Goal: Find contact information: Find contact information

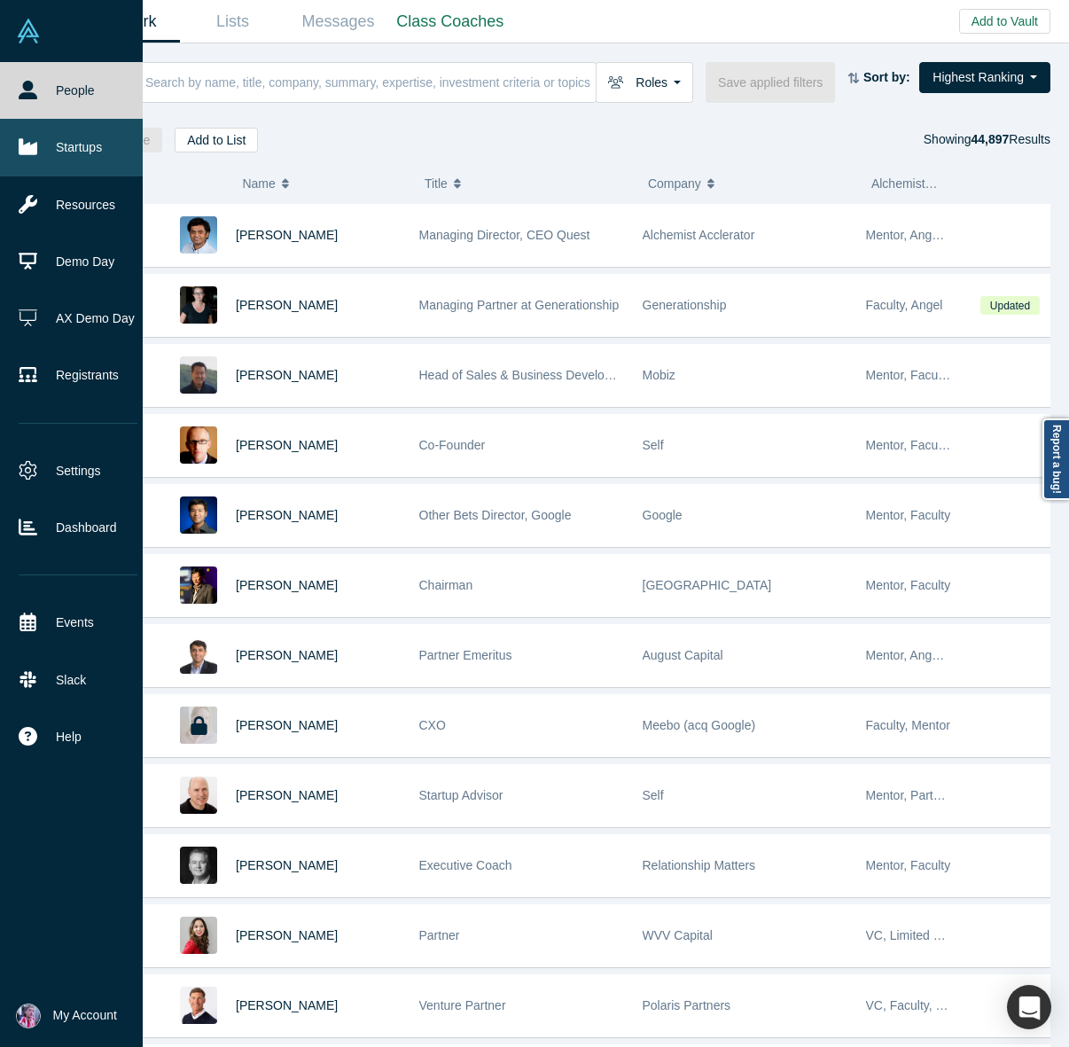
click at [59, 149] on link "Startups" at bounding box center [78, 147] width 156 height 57
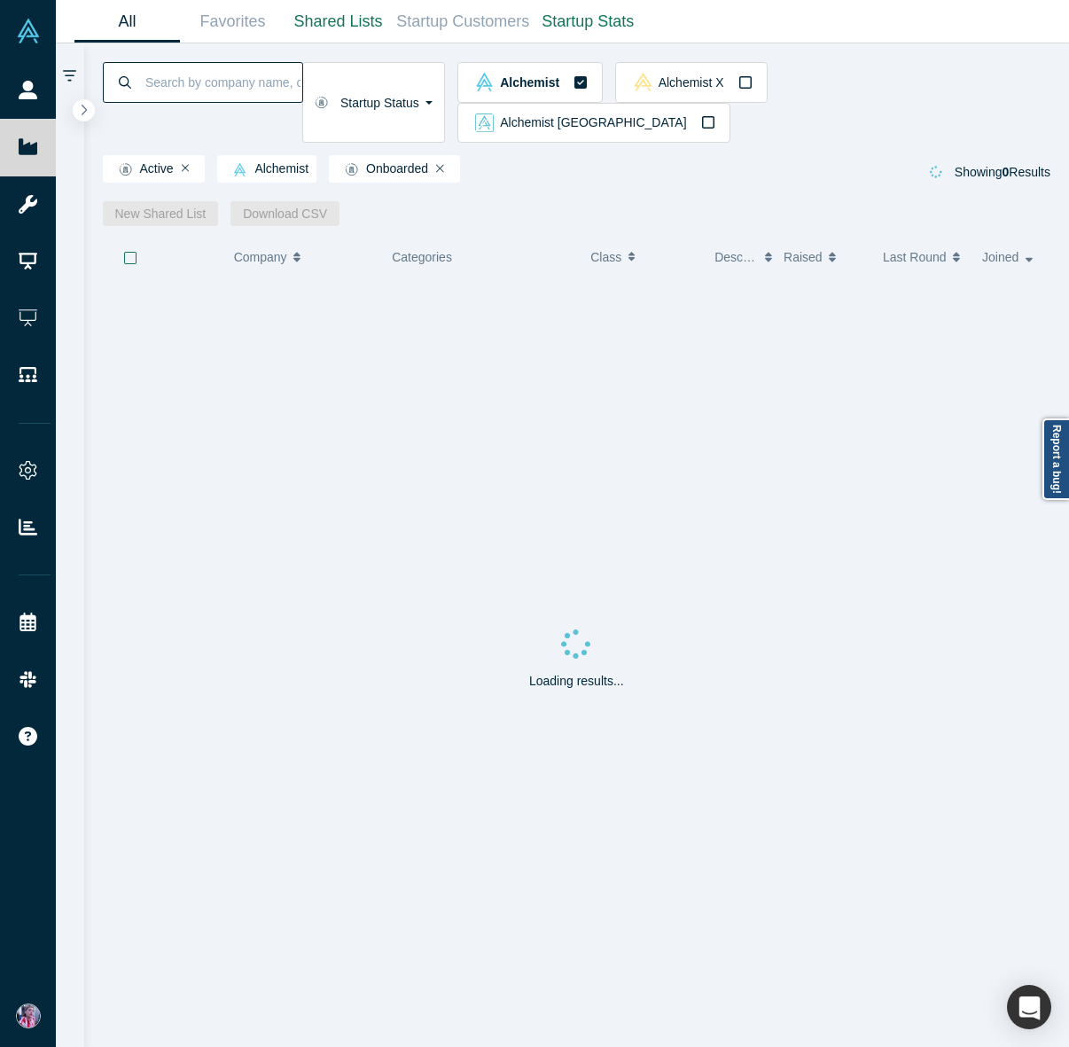
click at [157, 87] on input at bounding box center [223, 82] width 159 height 42
type input "kaspix"
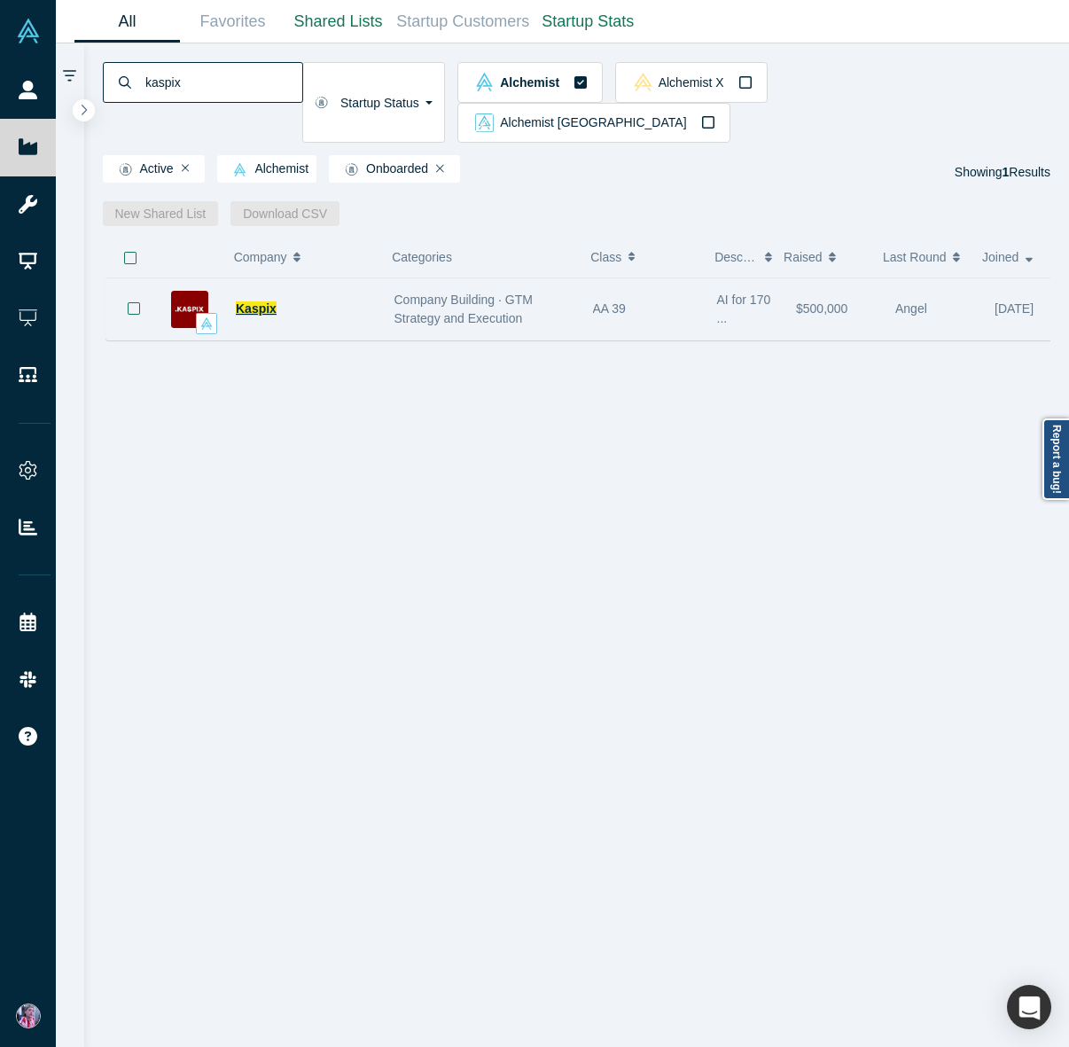
click at [252, 301] on span "Kaspix" at bounding box center [256, 308] width 41 height 14
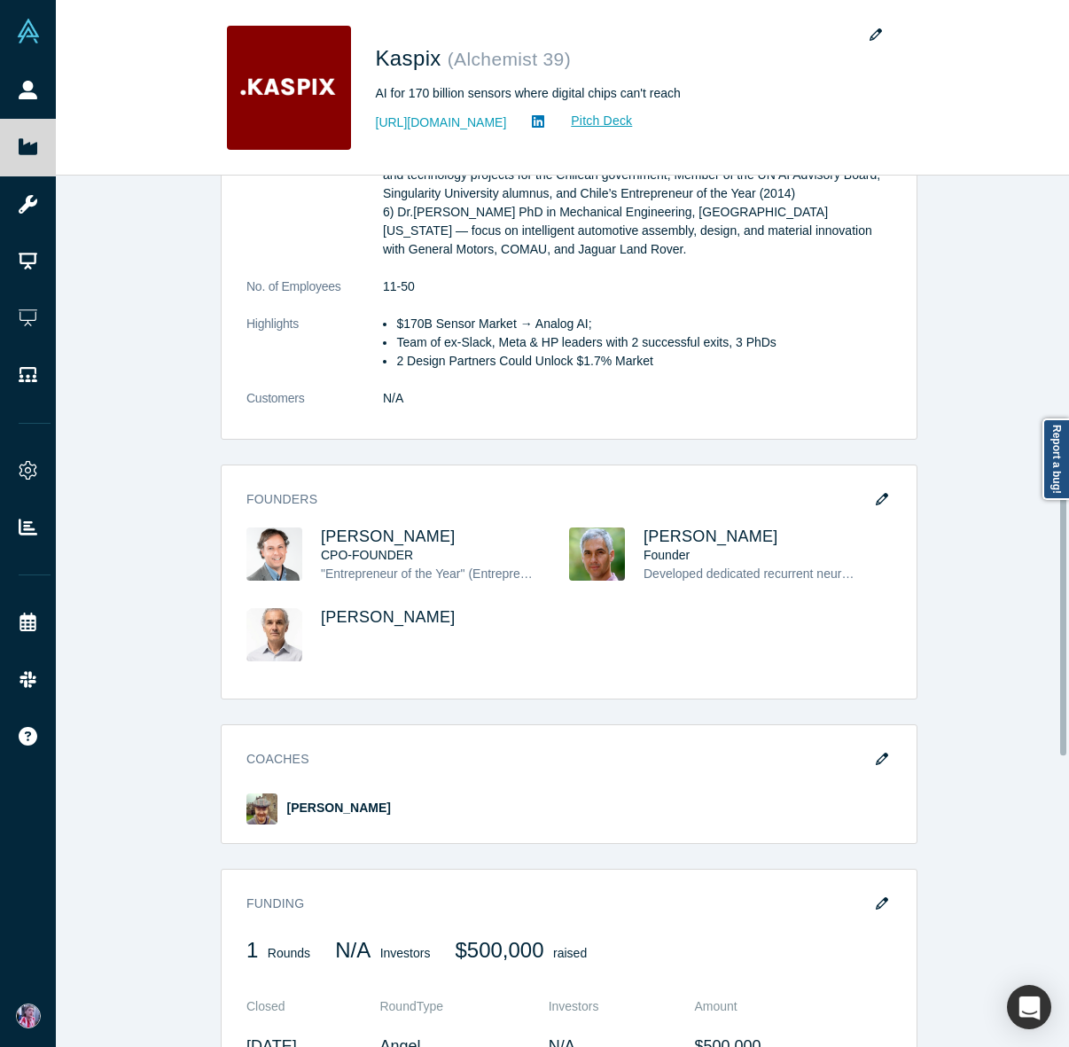
scroll to position [845, 0]
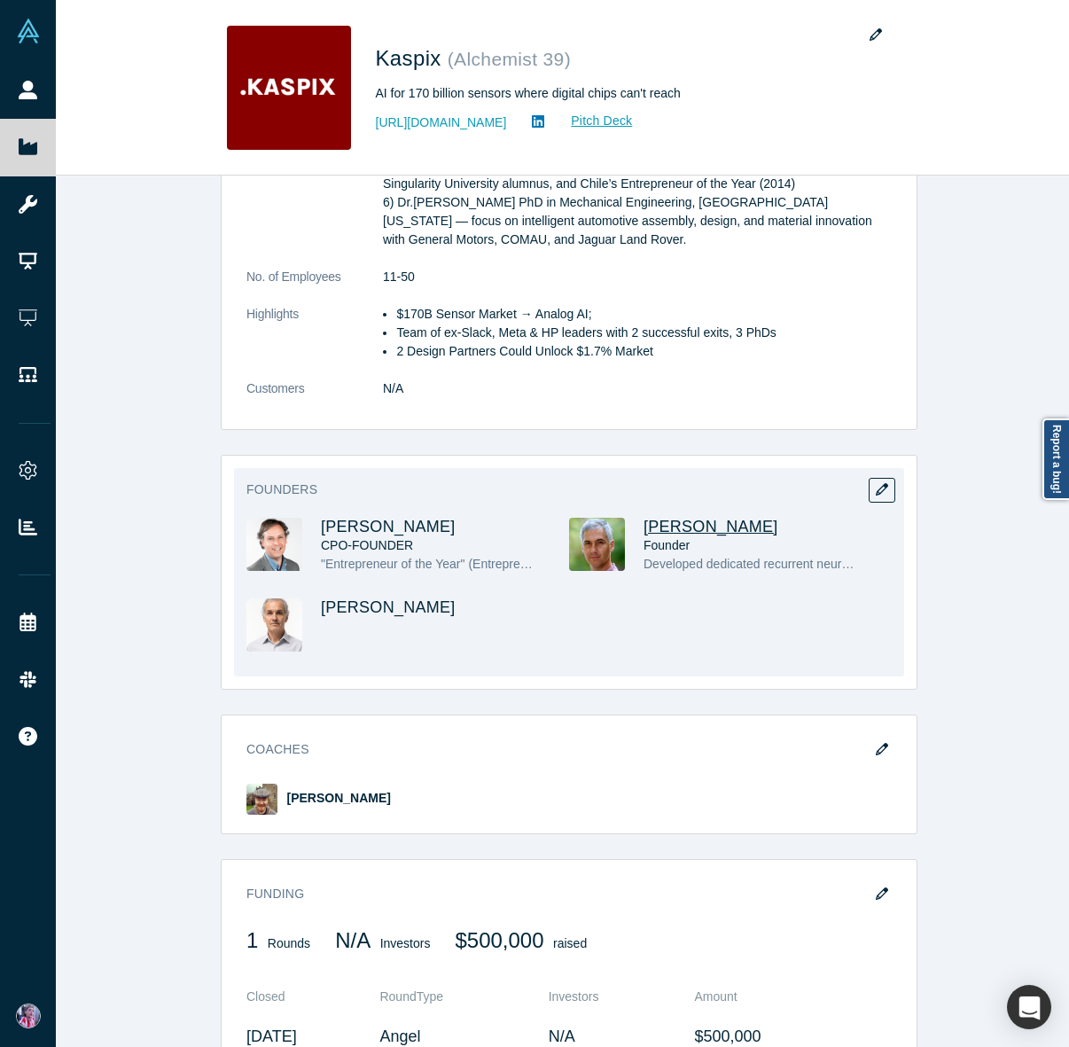
click at [656, 518] on span "[PERSON_NAME]" at bounding box center [711, 527] width 135 height 18
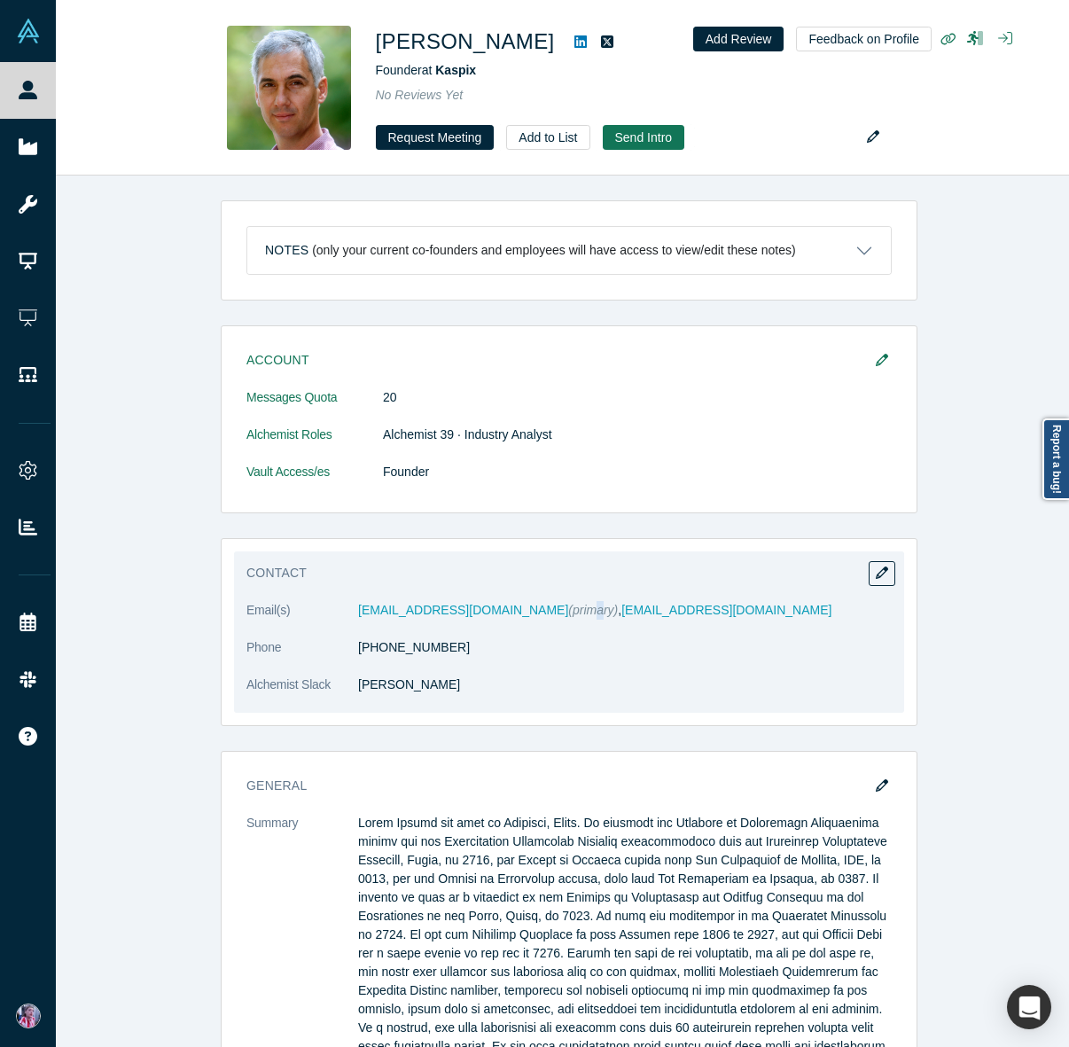
click at [568, 613] on span "(primary)" at bounding box center [593, 610] width 50 height 14
drag, startPoint x: 481, startPoint y: 624, endPoint x: 464, endPoint y: 625, distance: 17.8
click at [481, 625] on dl "Email(s) [EMAIL_ADDRESS][DOMAIN_NAME] (primary) , [EMAIL_ADDRESS][DOMAIN_NAME] …" at bounding box center [568, 657] width 645 height 112
drag, startPoint x: 456, startPoint y: 614, endPoint x: 341, endPoint y: 615, distance: 114.4
click at [341, 615] on dl "Email(s) [EMAIL_ADDRESS][DOMAIN_NAME] (primary) , [EMAIL_ADDRESS][DOMAIN_NAME] …" at bounding box center [568, 657] width 645 height 112
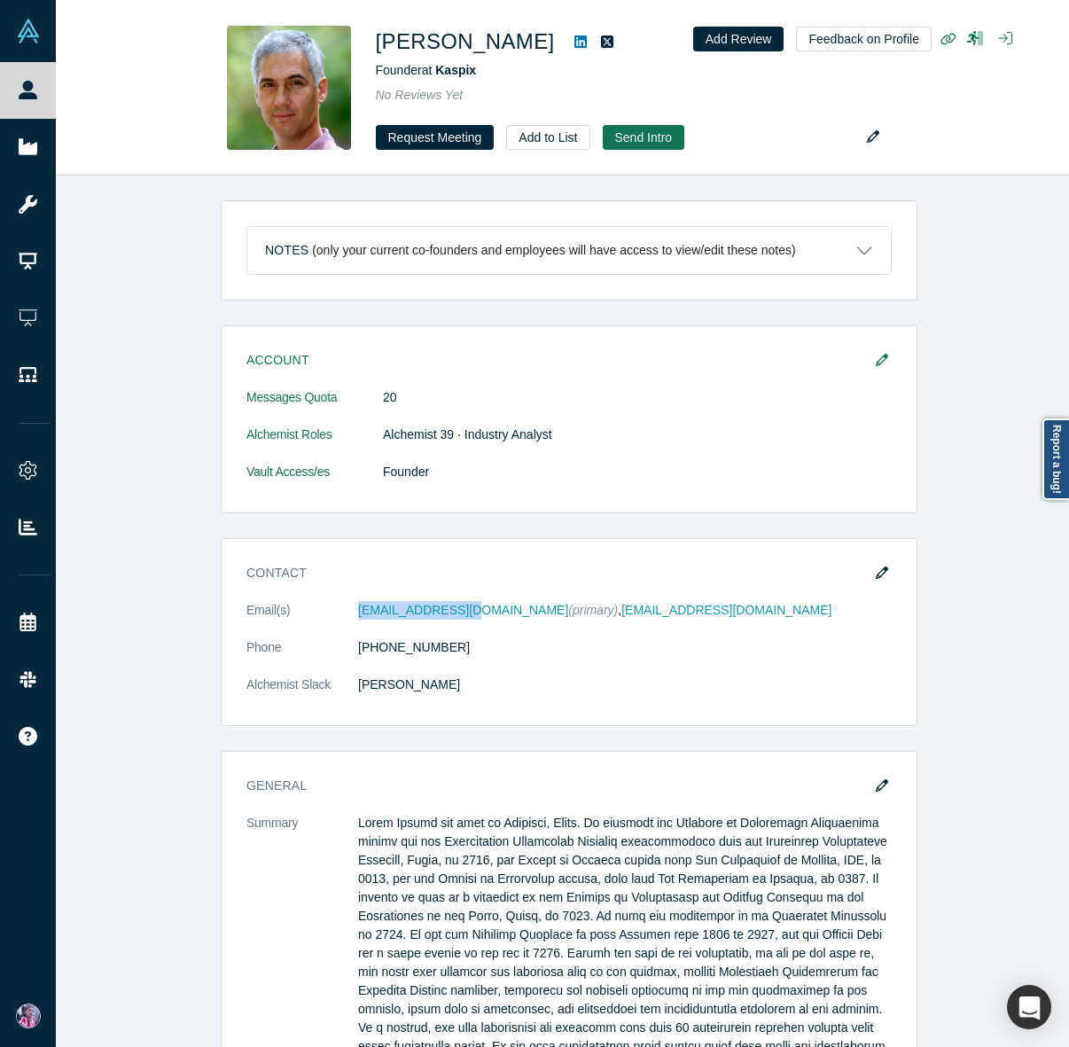
copy dl "[EMAIL_ADDRESS][DOMAIN_NAME]"
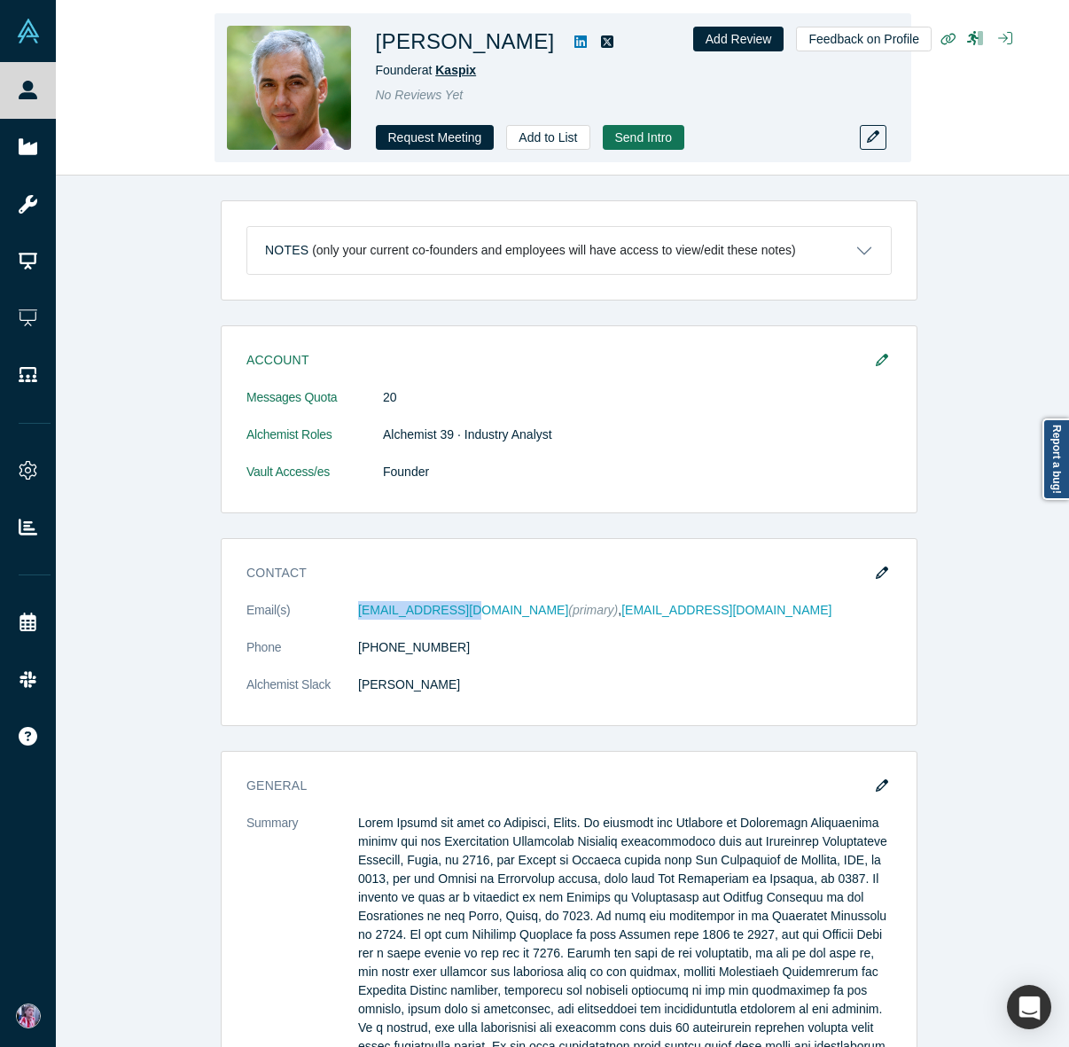
click at [454, 71] on span "Kaspix" at bounding box center [455, 70] width 41 height 14
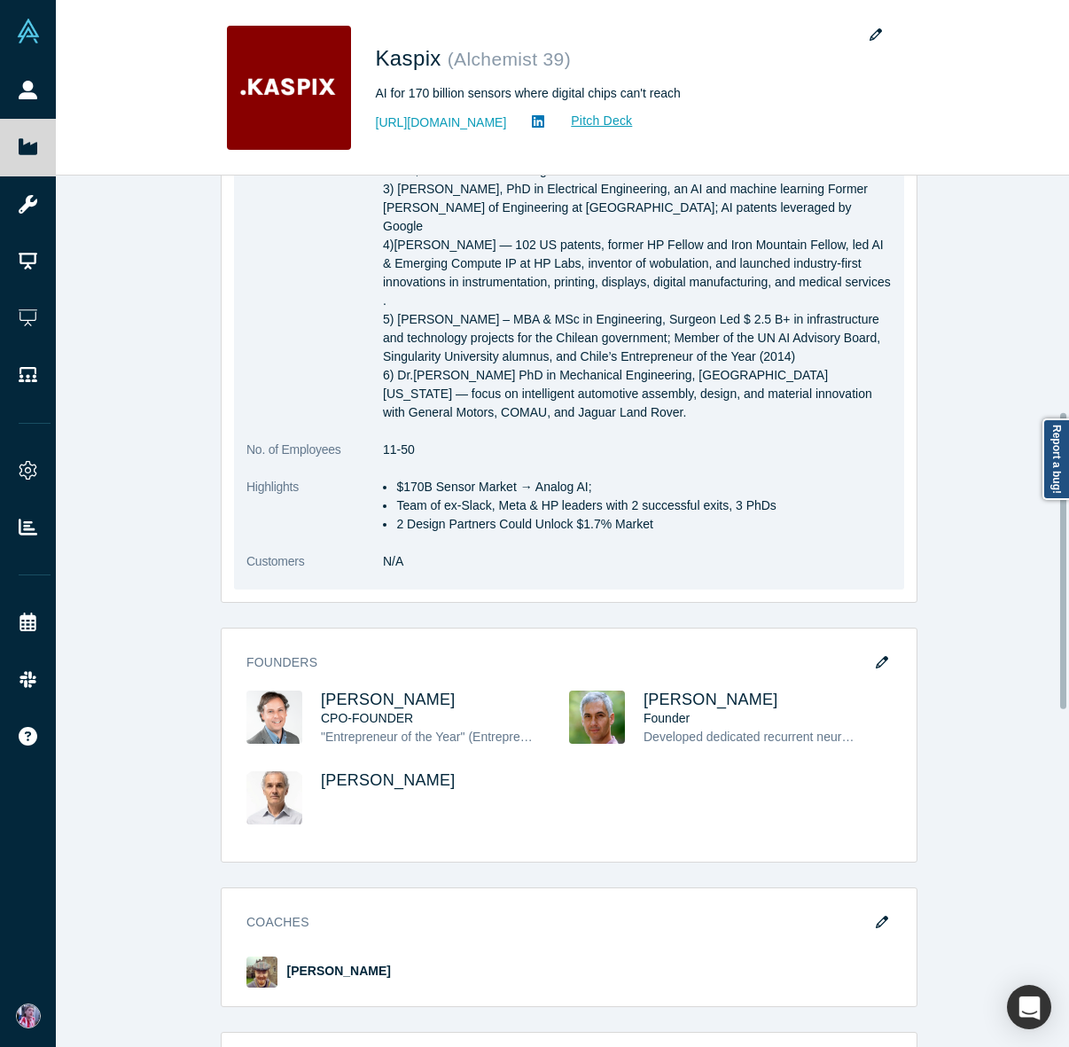
scroll to position [696, 0]
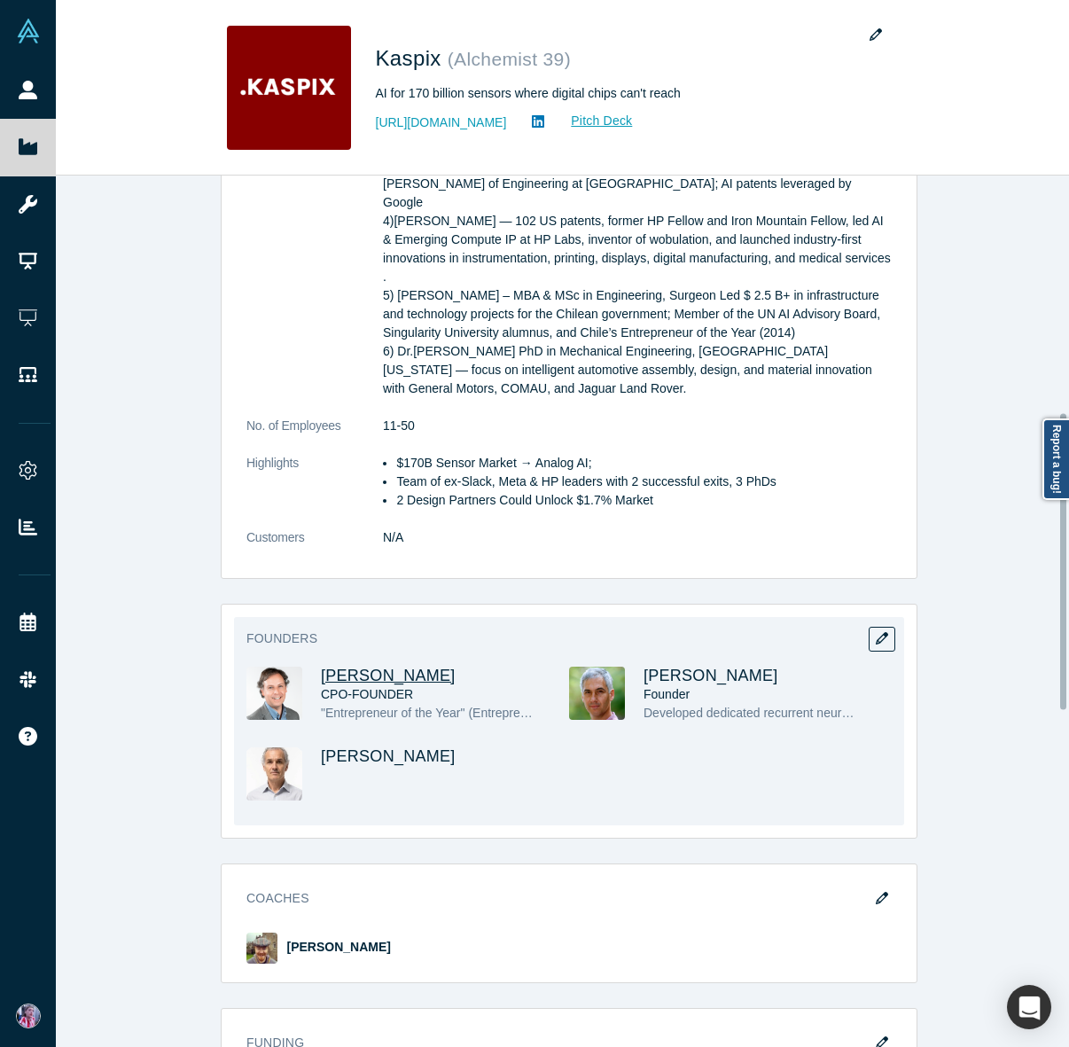
click at [392, 667] on span "[PERSON_NAME]" at bounding box center [388, 676] width 135 height 18
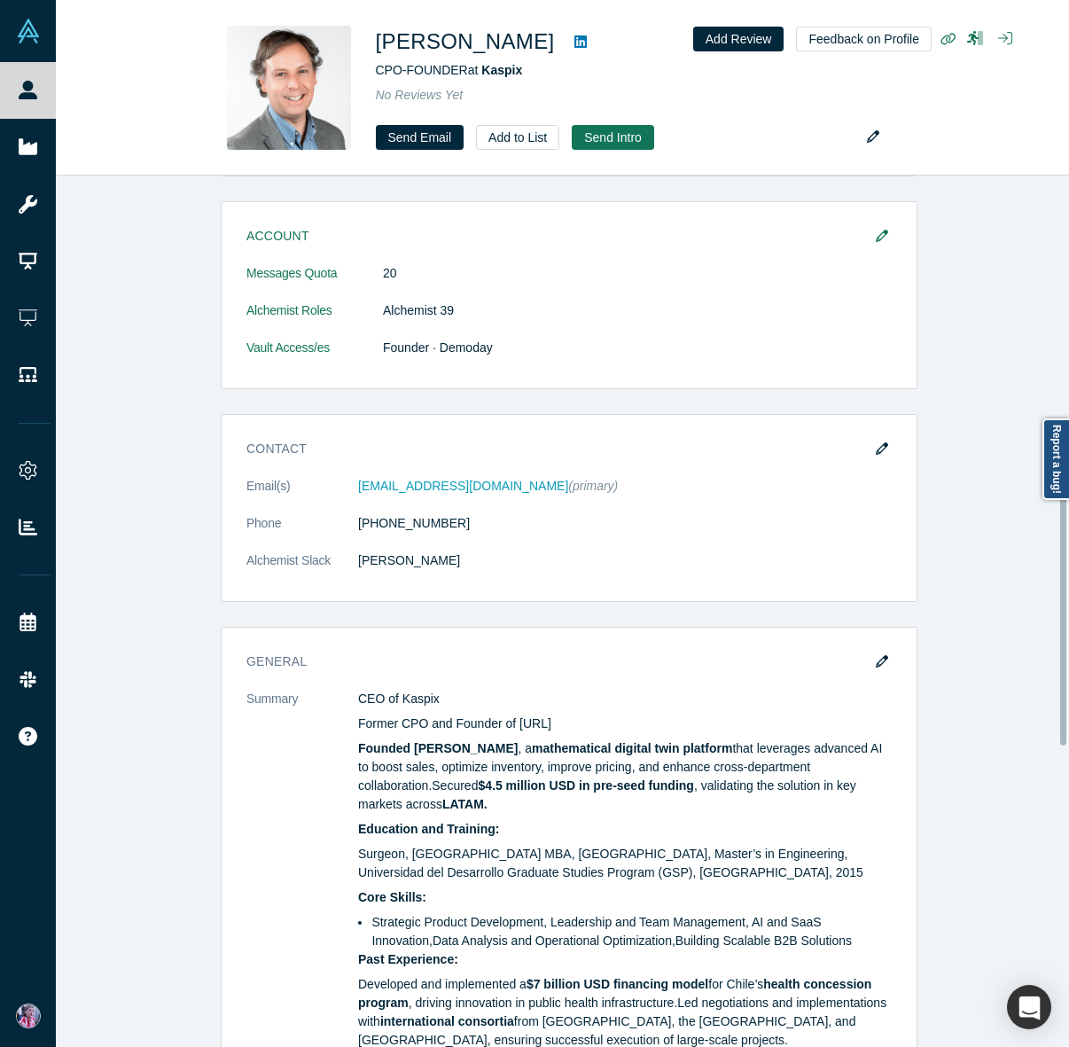
scroll to position [864, 0]
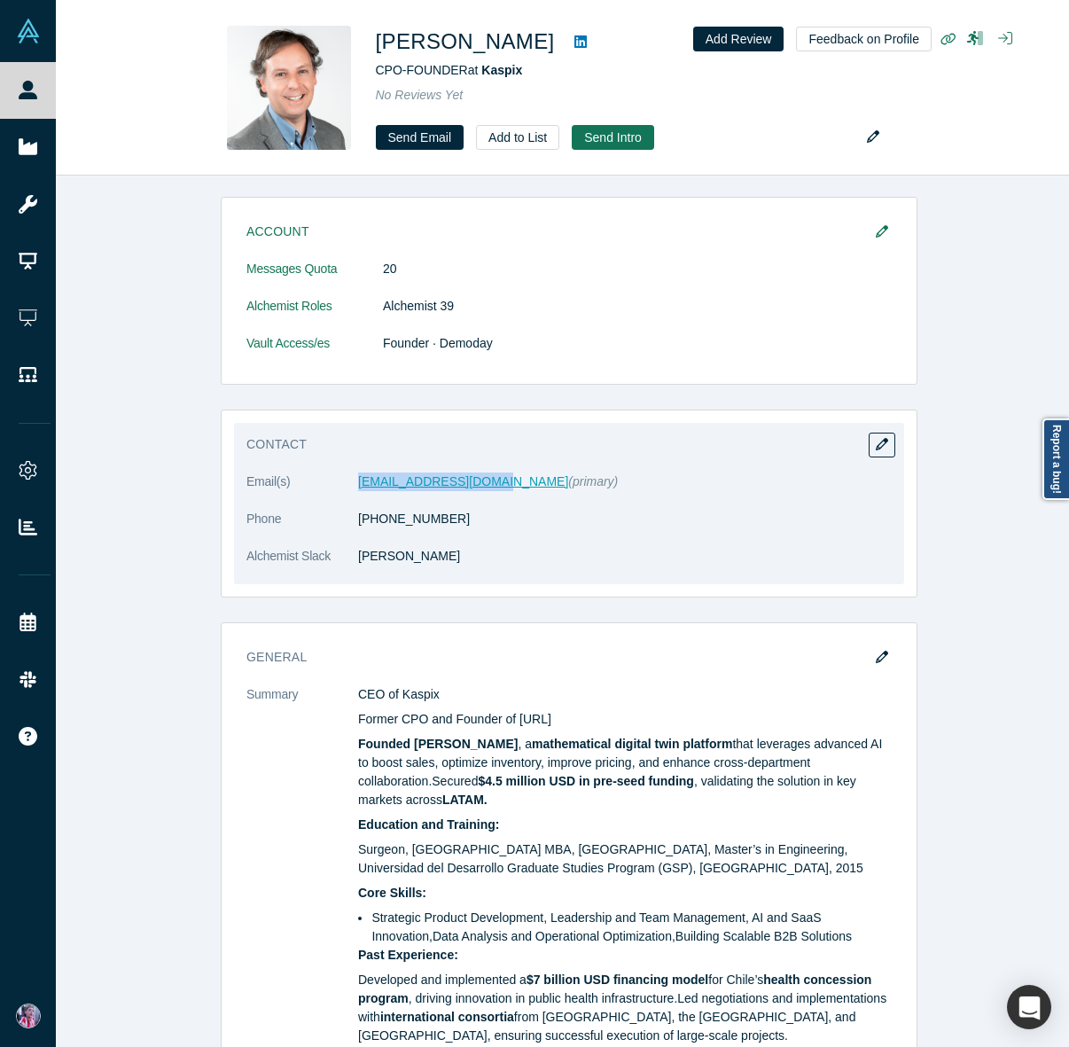
drag, startPoint x: 473, startPoint y: 486, endPoint x: 351, endPoint y: 487, distance: 121.5
click at [358, 487] on dd "[EMAIL_ADDRESS][DOMAIN_NAME] (primary)" at bounding box center [625, 482] width 534 height 19
copy dl "[EMAIL_ADDRESS][DOMAIN_NAME]"
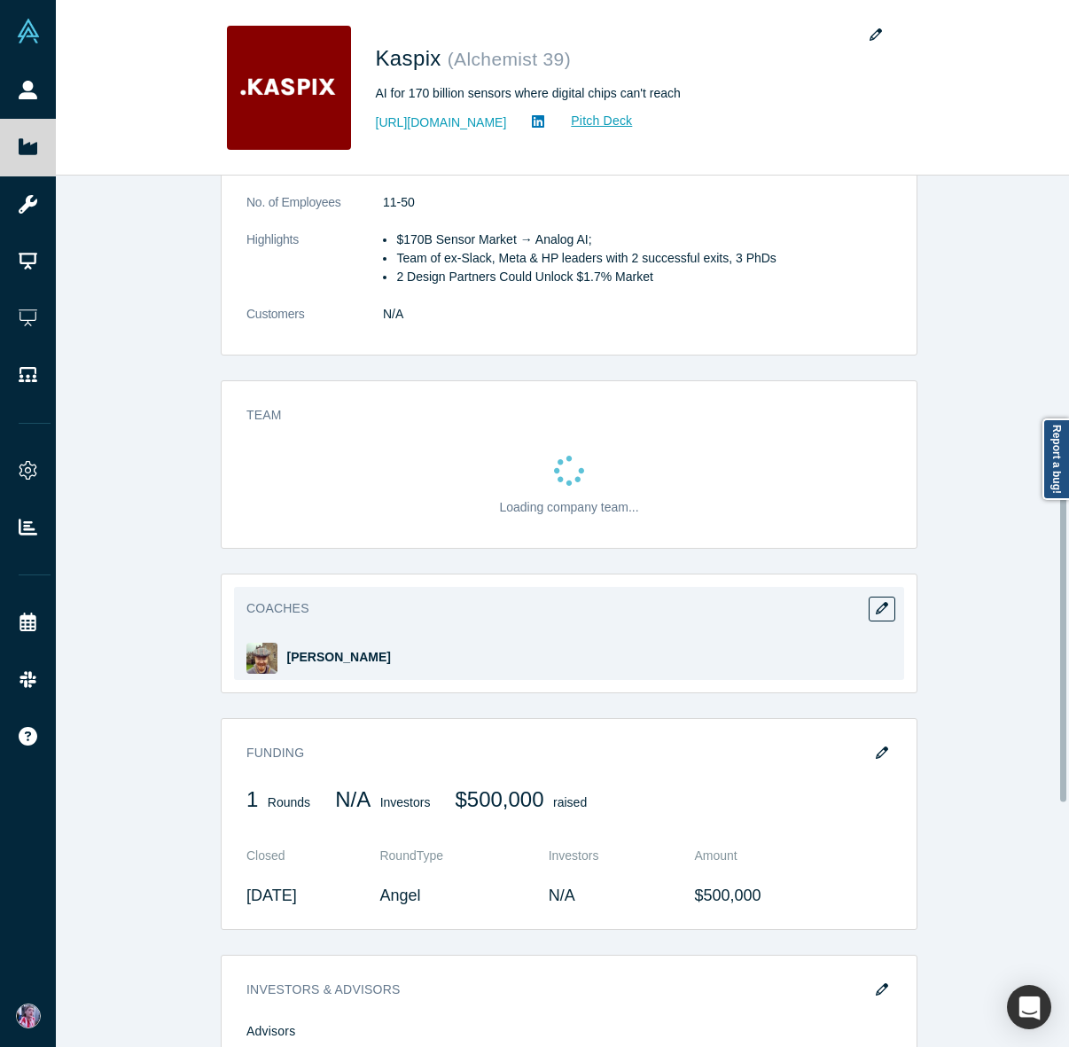
scroll to position [934, 0]
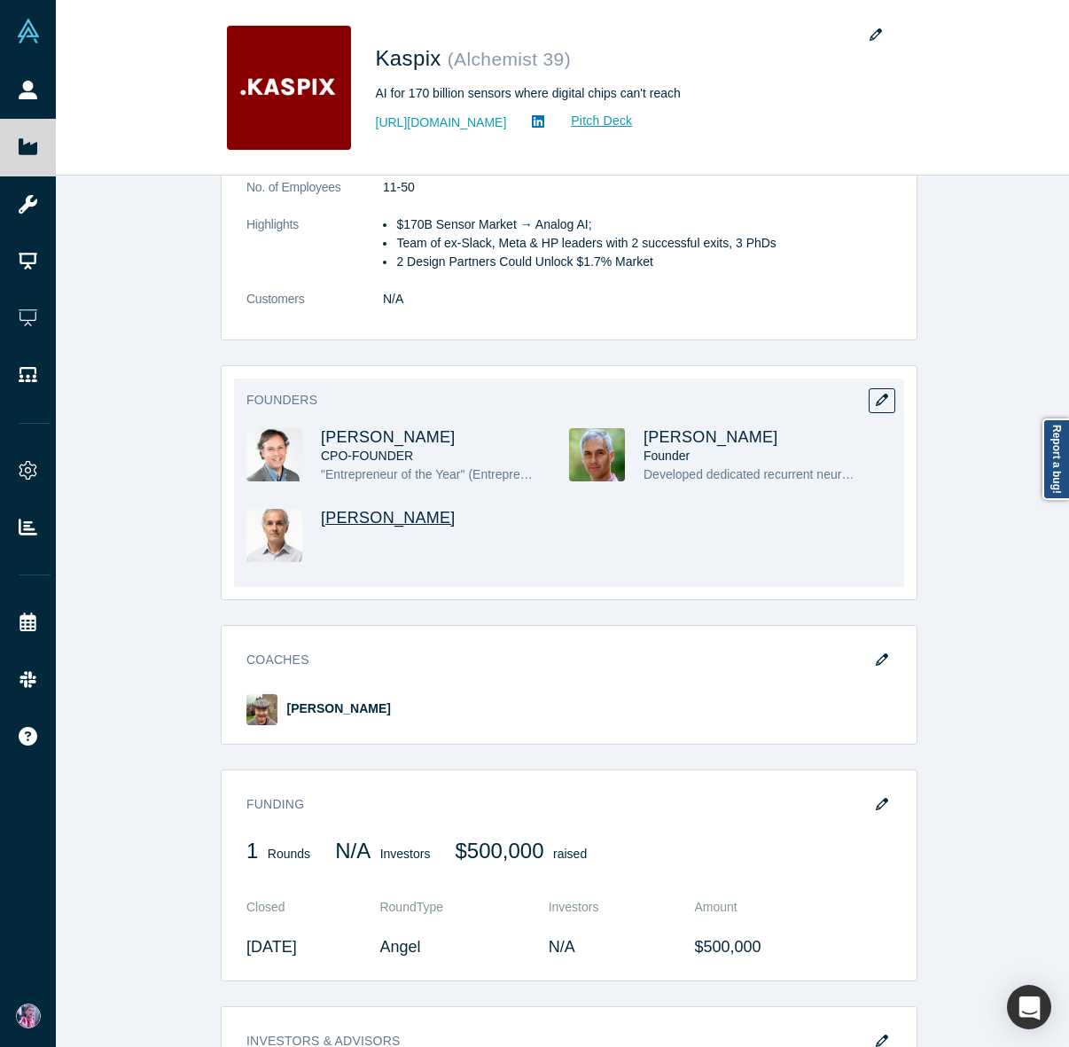
click at [371, 509] on span "[PERSON_NAME]" at bounding box center [388, 518] width 135 height 18
